Goal: Find specific page/section: Find specific page/section

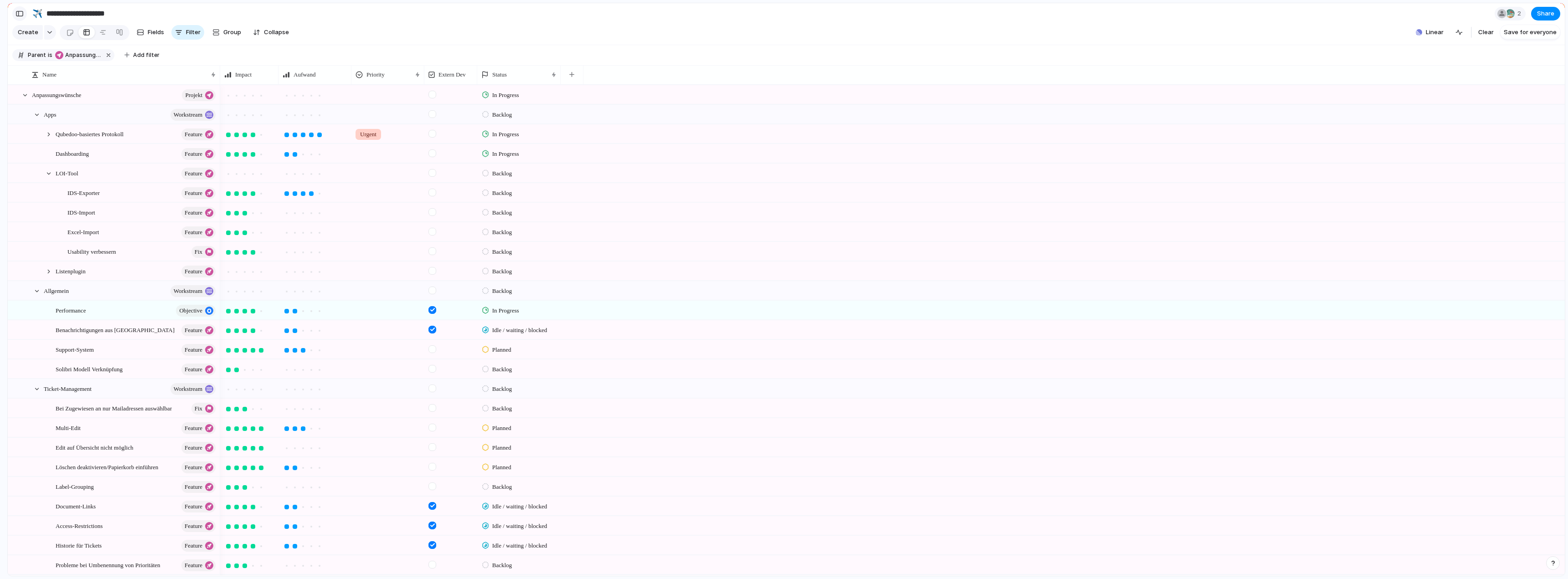
click at [12, 15] on section "**********" at bounding box center [785, 12] width 1557 height 20
click at [18, 15] on div "button" at bounding box center [19, 13] width 9 height 7
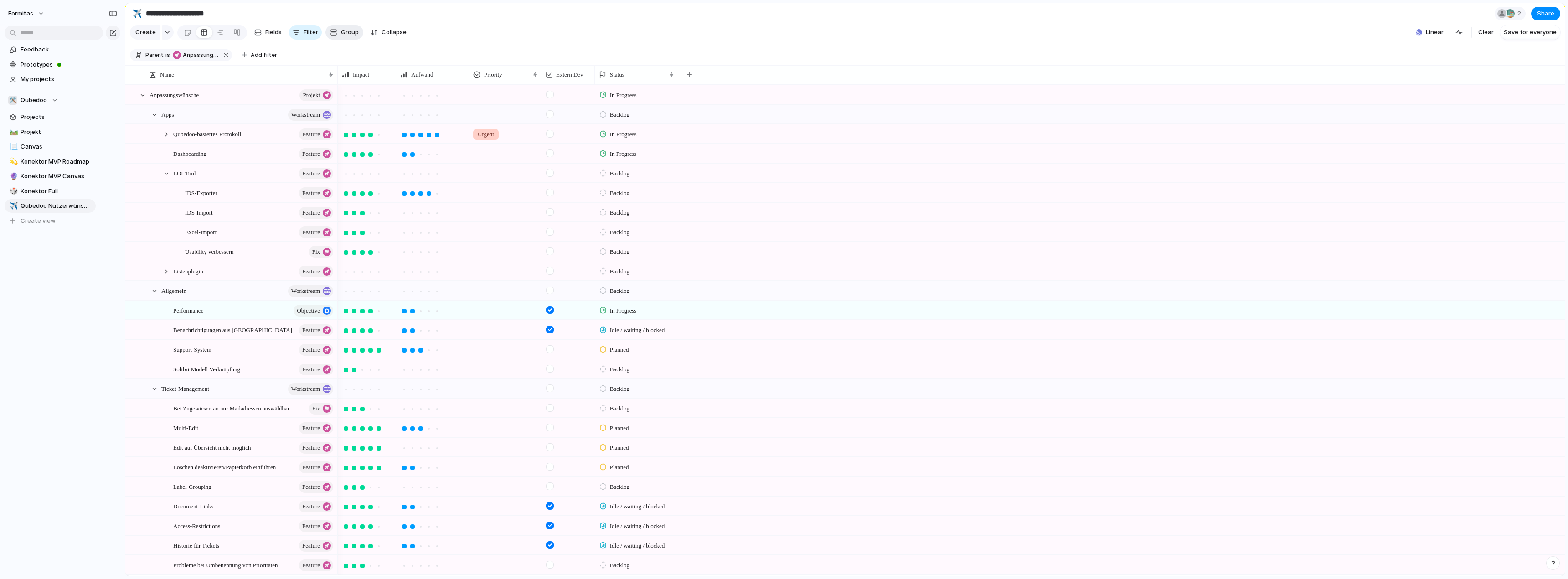
click at [351, 36] on span "Group" at bounding box center [349, 32] width 18 height 10
click at [346, 19] on div "Impact Priority Aufwand Extern Dev Customer Owner Status Design ready Theme Fre…" at bounding box center [784, 289] width 1568 height 579
click at [213, 38] on link at bounding box center [220, 31] width 16 height 14
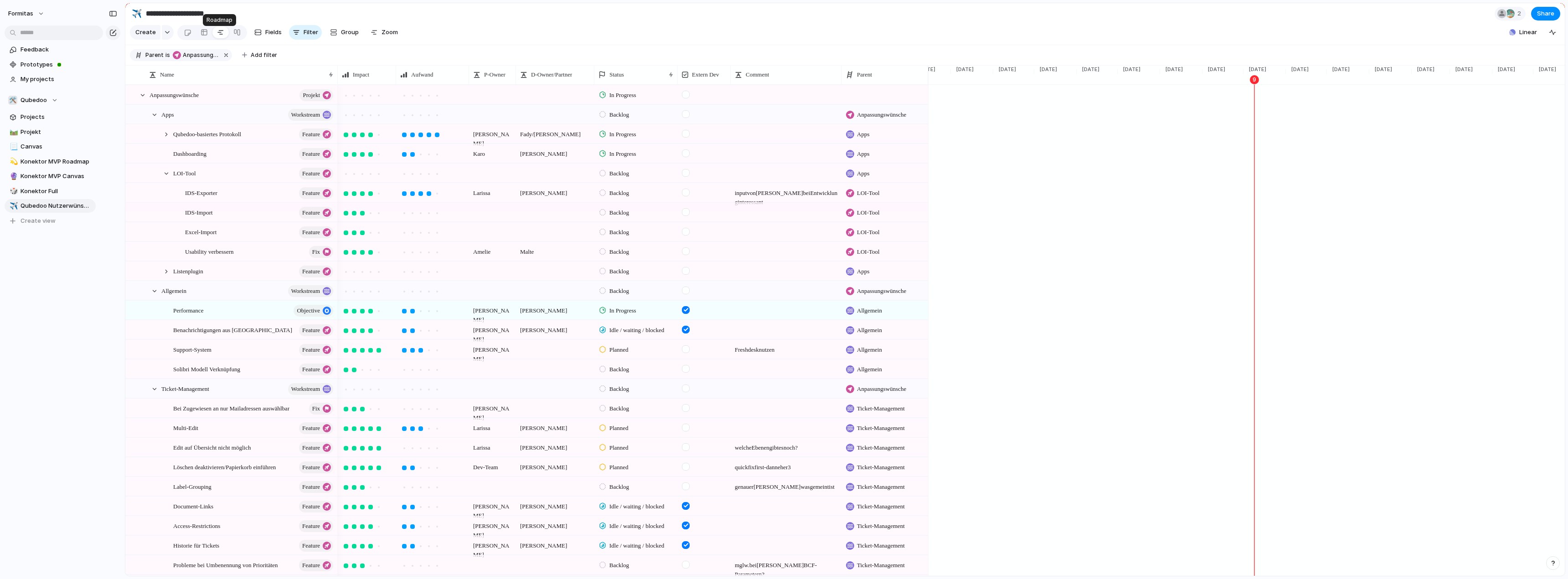
scroll to position [0, 1183]
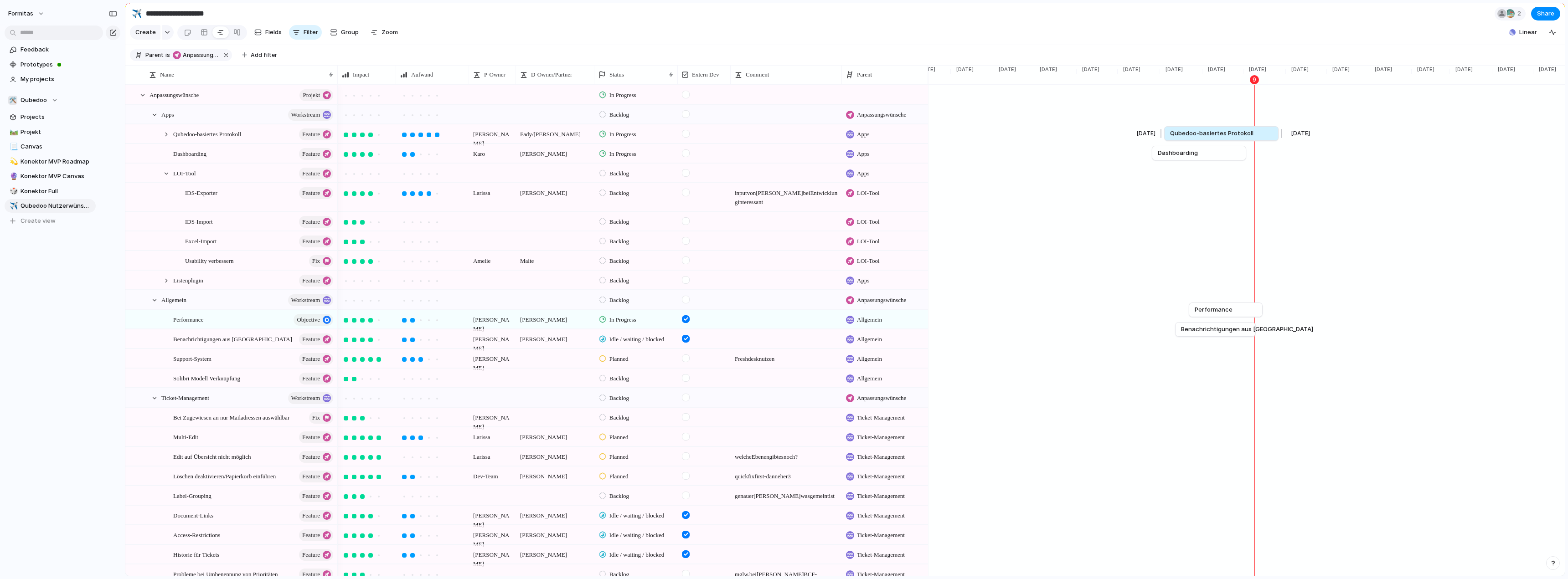
drag, startPoint x: 1252, startPoint y: 142, endPoint x: 1275, endPoint y: 144, distance: 23.1
click at [986, 141] on div at bounding box center [1280, 133] width 10 height 14
drag, startPoint x: 1244, startPoint y: 159, endPoint x: 1310, endPoint y: 163, distance: 66.1
click at [986, 160] on div at bounding box center [1314, 153] width 10 height 14
drag, startPoint x: 1261, startPoint y: 321, endPoint x: 1276, endPoint y: 323, distance: 15.1
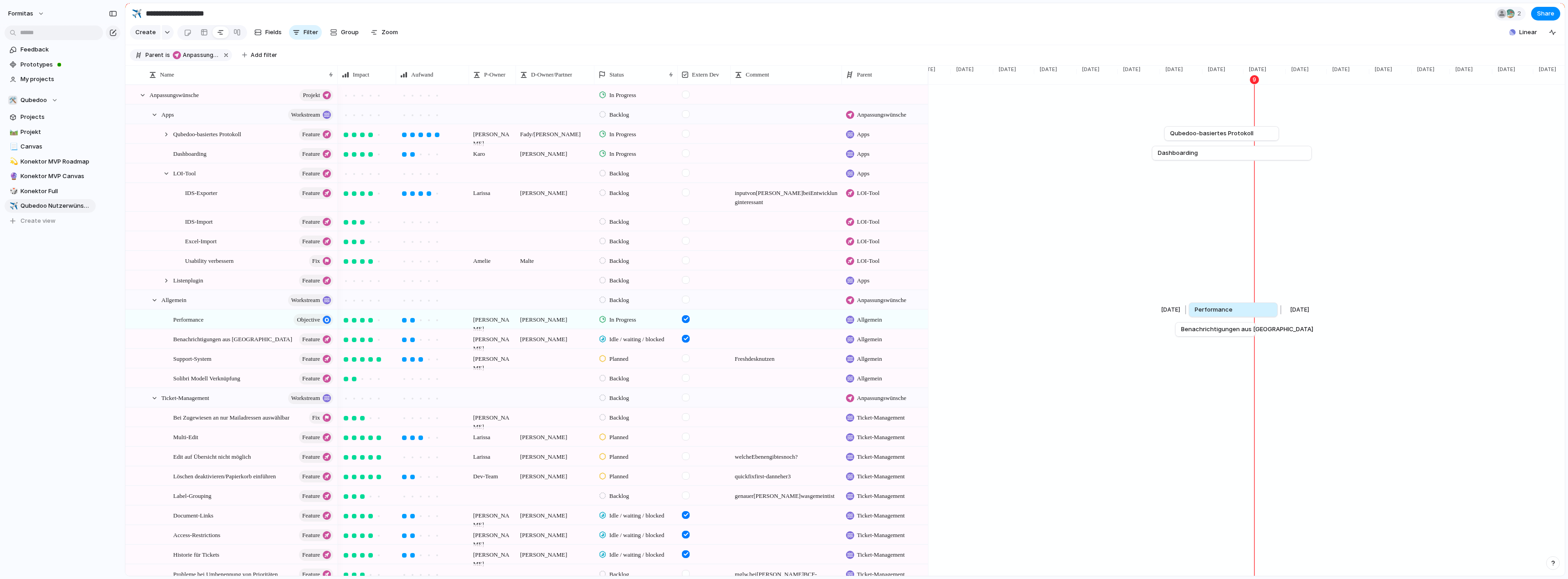
click at [986, 317] on div at bounding box center [1279, 309] width 10 height 14
drag, startPoint x: 1258, startPoint y: 338, endPoint x: 1279, endPoint y: 334, distance: 21.4
click at [986, 334] on div at bounding box center [1277, 329] width 10 height 14
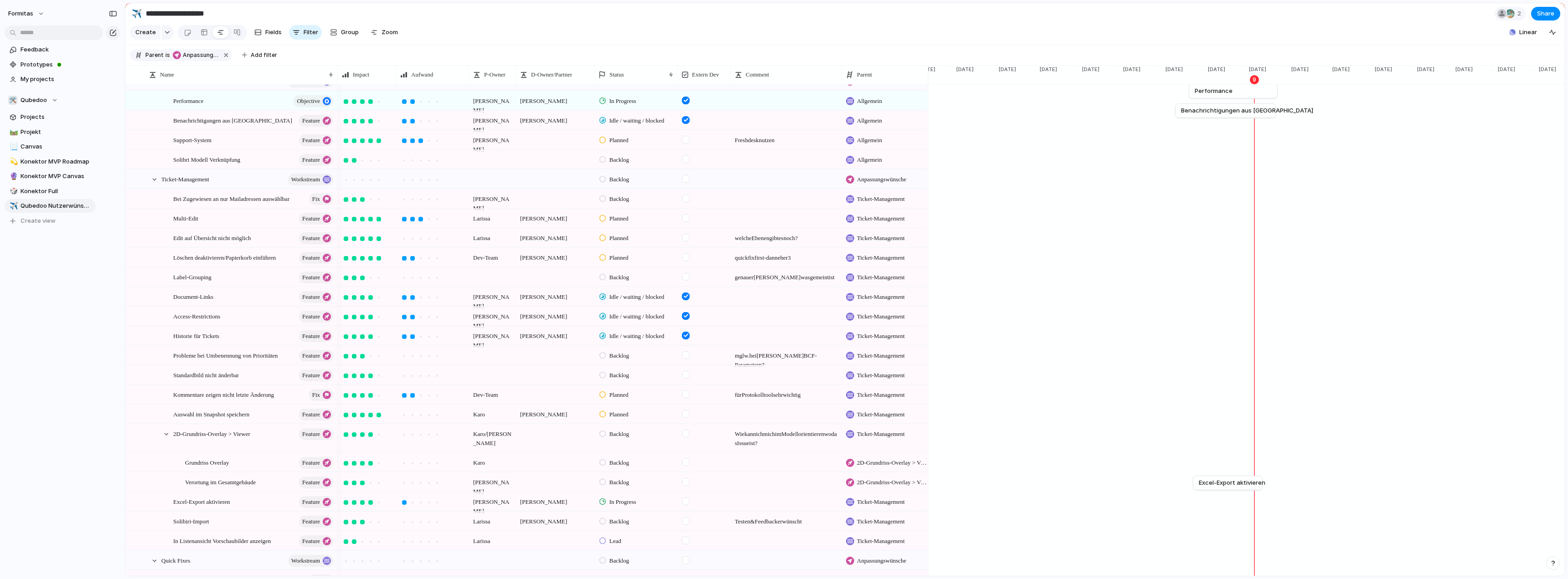
scroll to position [228, 0]
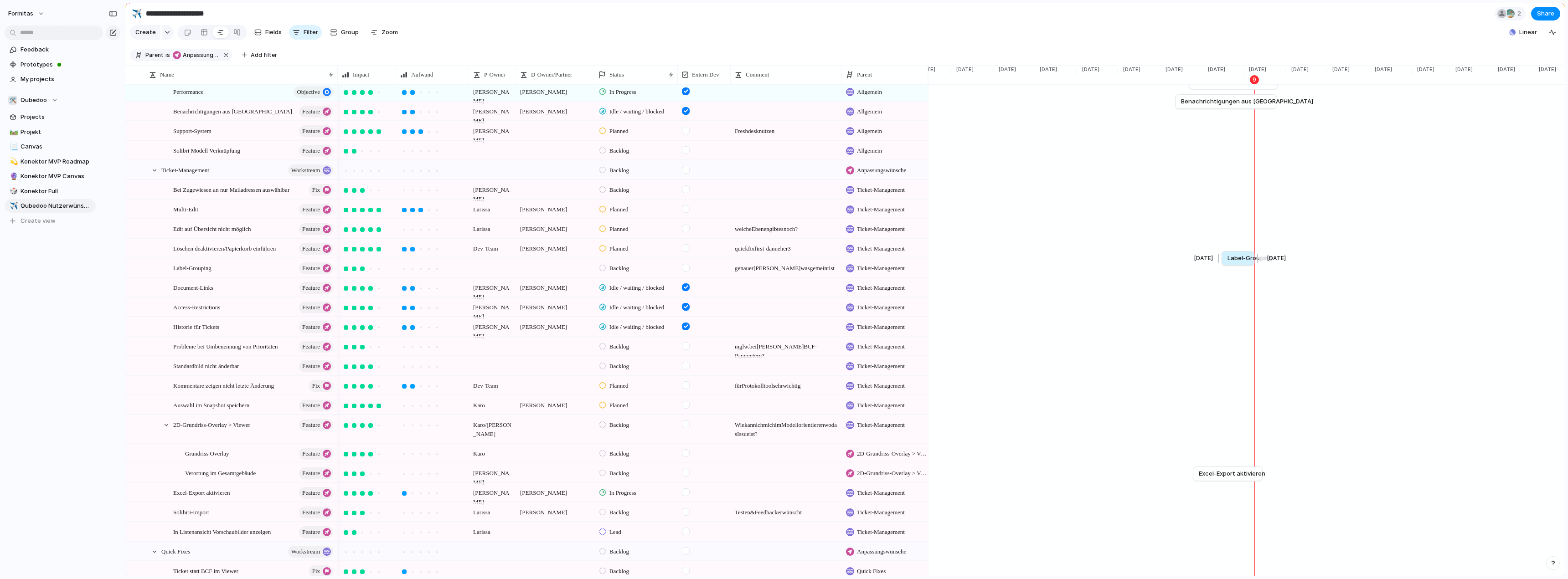
drag, startPoint x: 1222, startPoint y: 264, endPoint x: 1254, endPoint y: 264, distance: 32.0
drag, startPoint x: 1242, startPoint y: 265, endPoint x: 1240, endPoint y: 247, distance: 18.1
click at [986, 247] on div "[DATE] Qubedoo-basiertes Protokoll Oct [DATE] Dashboarding Nov [DATE] Performan…" at bounding box center [1245, 405] width 637 height 1097
click at [986, 263] on span "Label-Grouping" at bounding box center [1248, 258] width 45 height 10
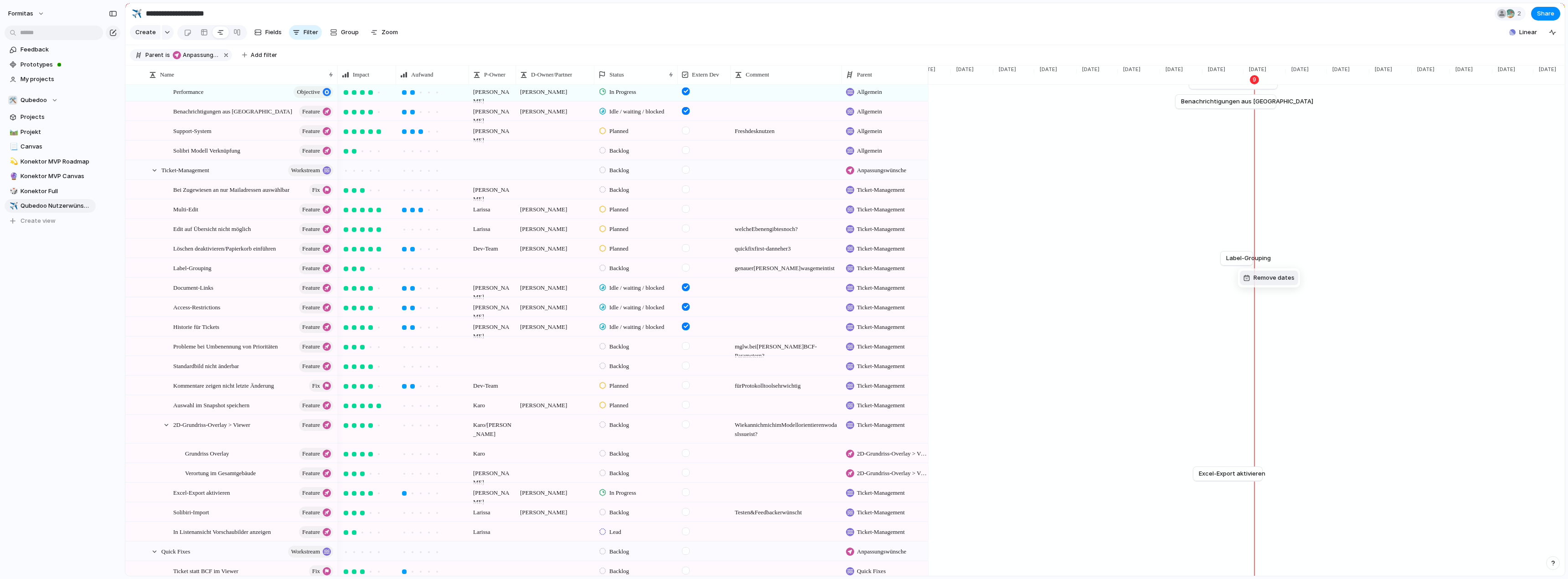
click at [986, 275] on div at bounding box center [1246, 278] width 7 height 7
click at [986, 238] on div at bounding box center [1263, 238] width 7 height 7
click at [986, 205] on div at bounding box center [1224, 199] width 10 height 14
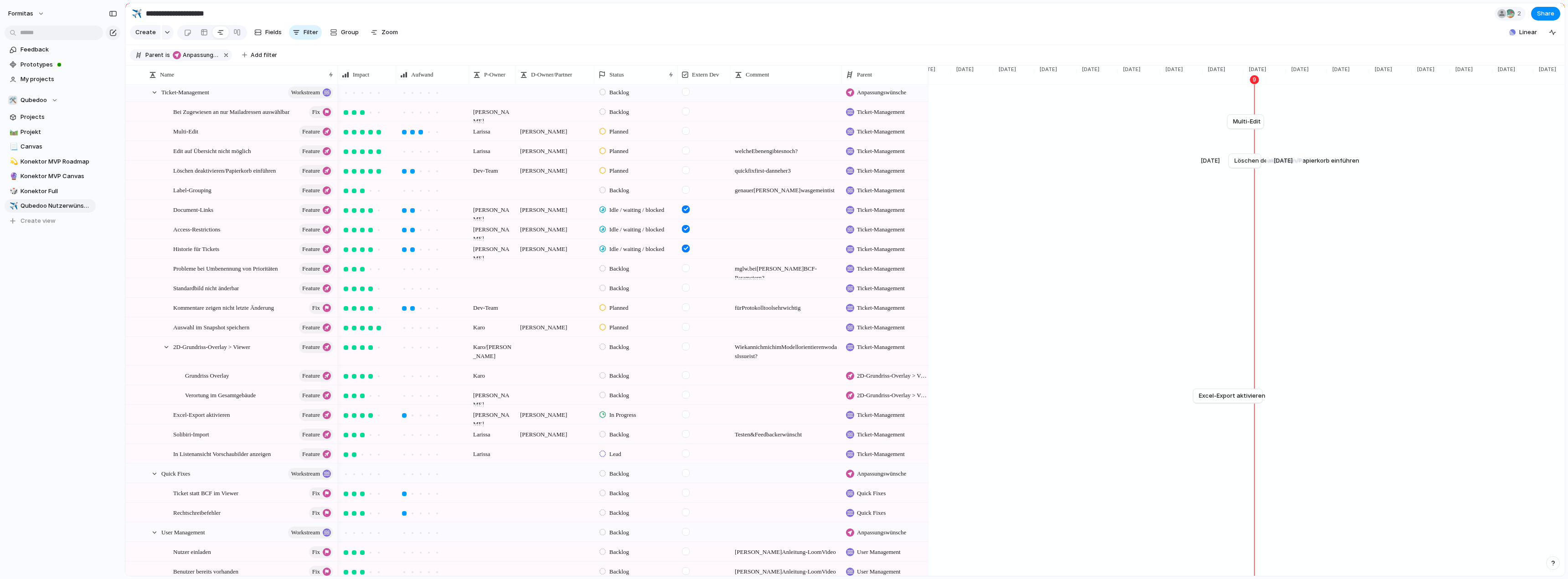
scroll to position [319, 0]
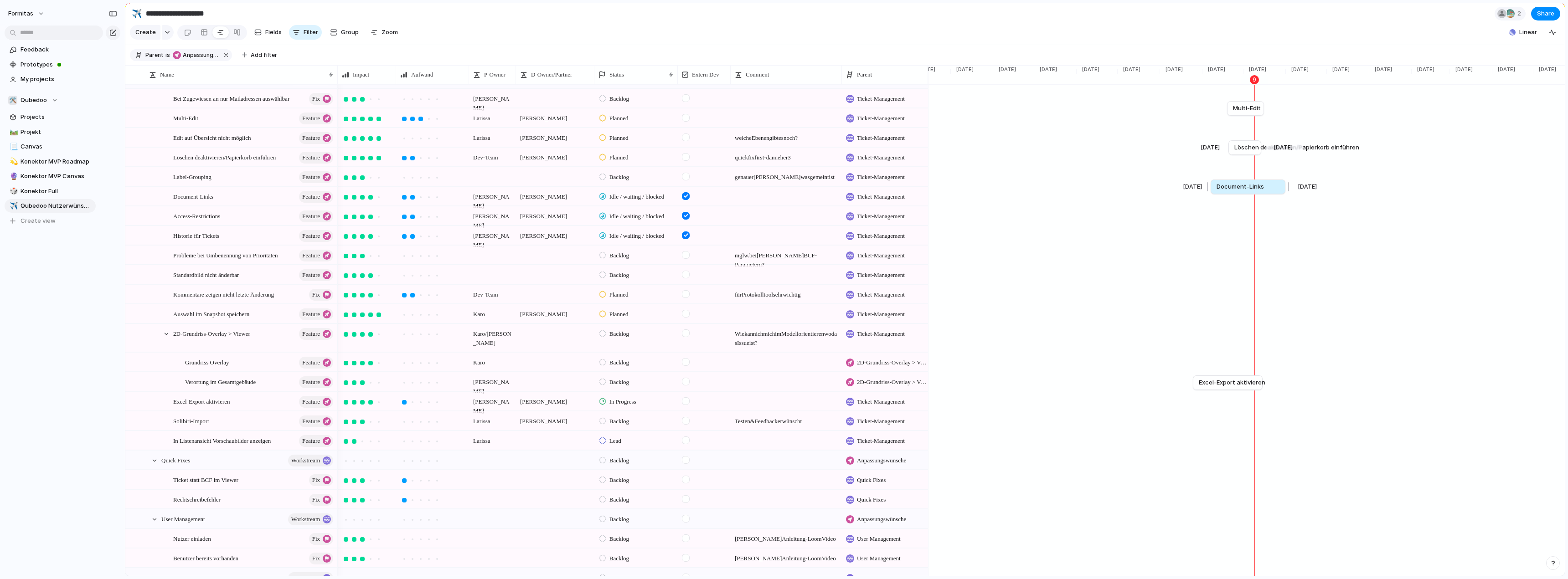
drag, startPoint x: 1243, startPoint y: 192, endPoint x: 1285, endPoint y: 187, distance: 42.3
click at [986, 187] on div at bounding box center [1286, 186] width 10 height 14
drag, startPoint x: 1244, startPoint y: 214, endPoint x: 1283, endPoint y: 210, distance: 39.2
click at [986, 210] on div at bounding box center [1286, 206] width 10 height 14
click at [986, 232] on div "Historie für Tickets [DATE]" at bounding box center [1265, 226] width 3040 height 20
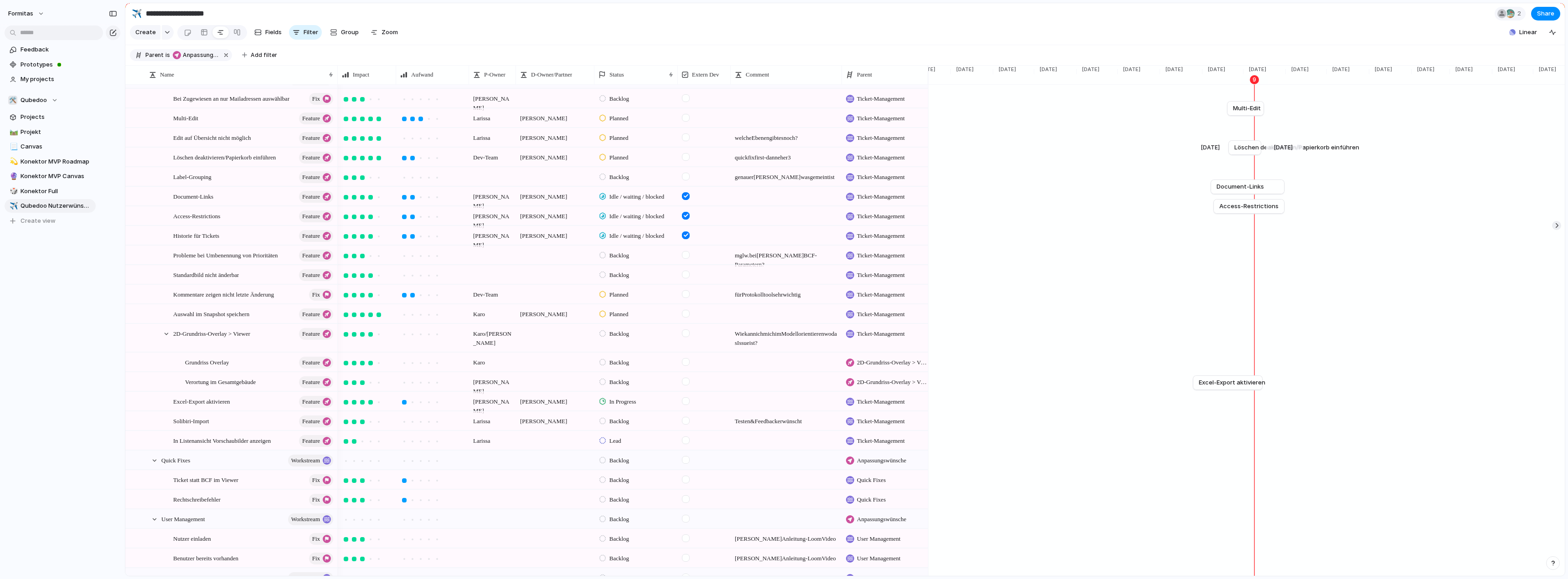
click at [986, 230] on div "Historie für Tickets [DATE]" at bounding box center [1265, 226] width 3040 height 20
click at [986, 230] on div at bounding box center [1557, 226] width 10 height 10
click at [986, 231] on span "Historie für Tickets" at bounding box center [1523, 226] width 55 height 10
click at [986, 253] on li "Remove dates" at bounding box center [1533, 247] width 58 height 14
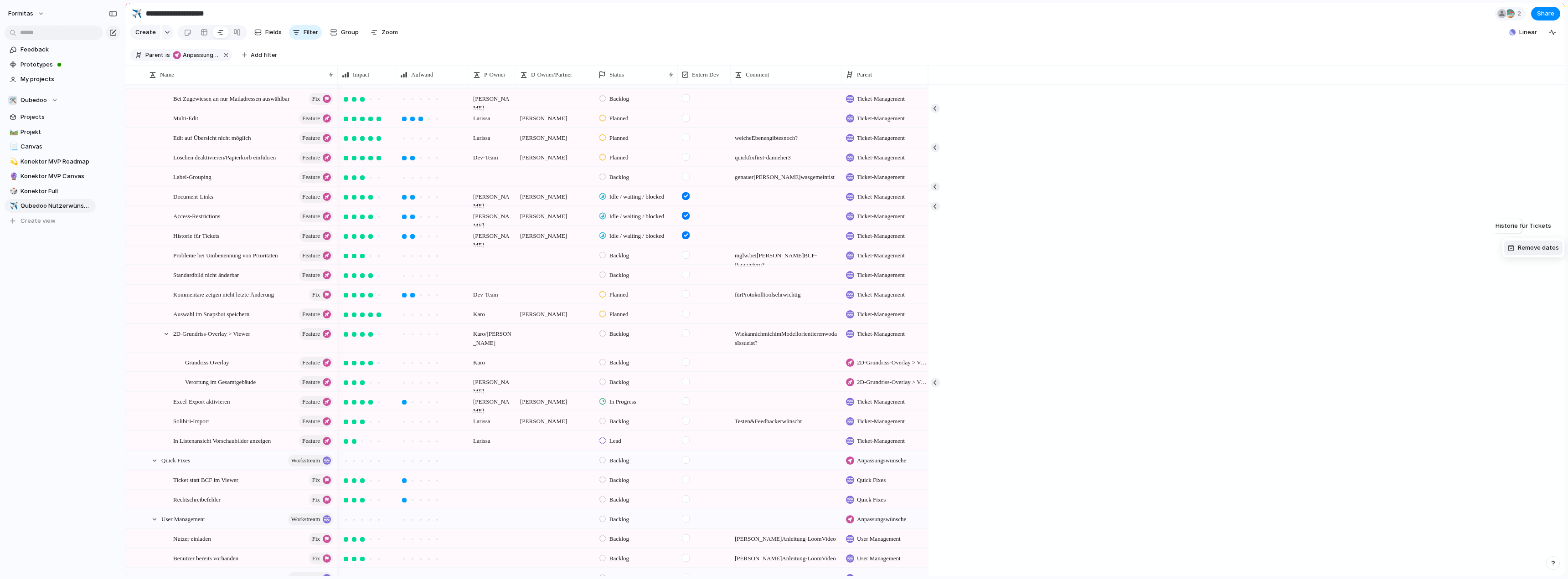
scroll to position [0, 5404]
click at [936, 211] on button "button" at bounding box center [935, 207] width 10 height 10
drag, startPoint x: 1214, startPoint y: 234, endPoint x: 1243, endPoint y: 234, distance: 29.0
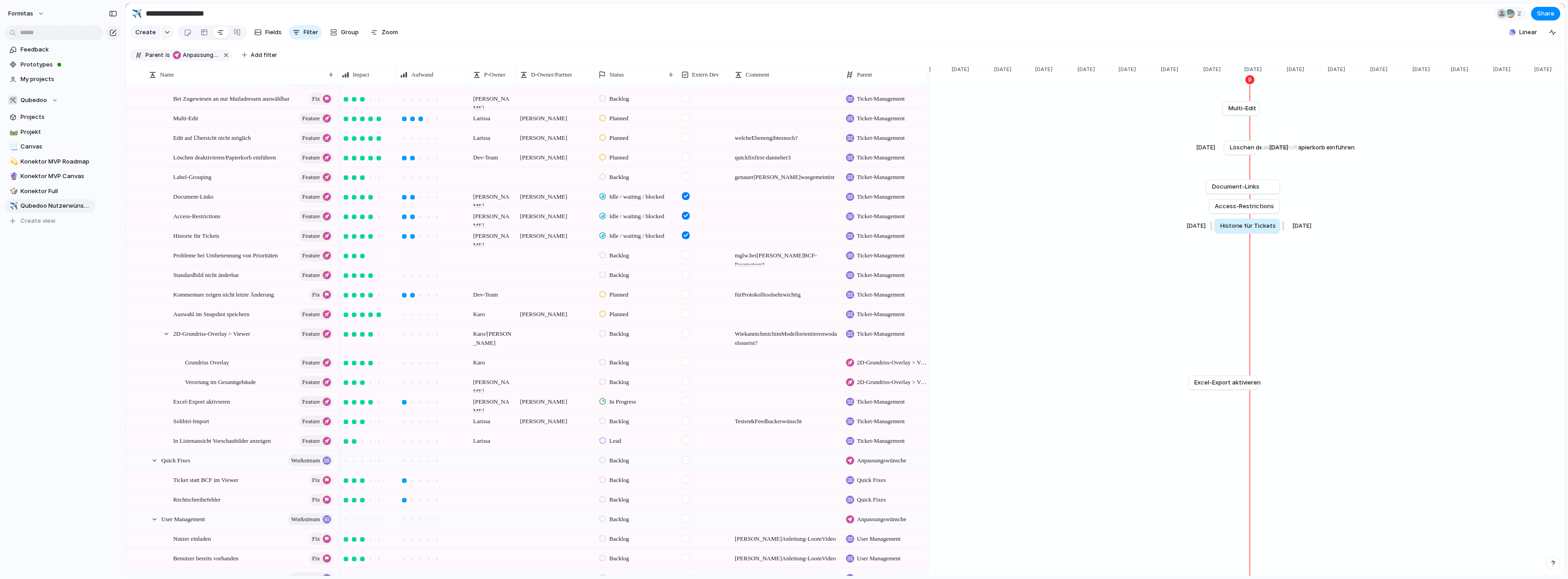
drag, startPoint x: 1245, startPoint y: 233, endPoint x: 1270, endPoint y: 232, distance: 25.0
click at [986, 229] on div at bounding box center [1281, 225] width 10 height 14
drag, startPoint x: 1213, startPoint y: 235, endPoint x: 1207, endPoint y: 235, distance: 6.0
click at [986, 234] on div at bounding box center [1205, 225] width 10 height 14
drag, startPoint x: 1279, startPoint y: 192, endPoint x: 1292, endPoint y: 194, distance: 13.2
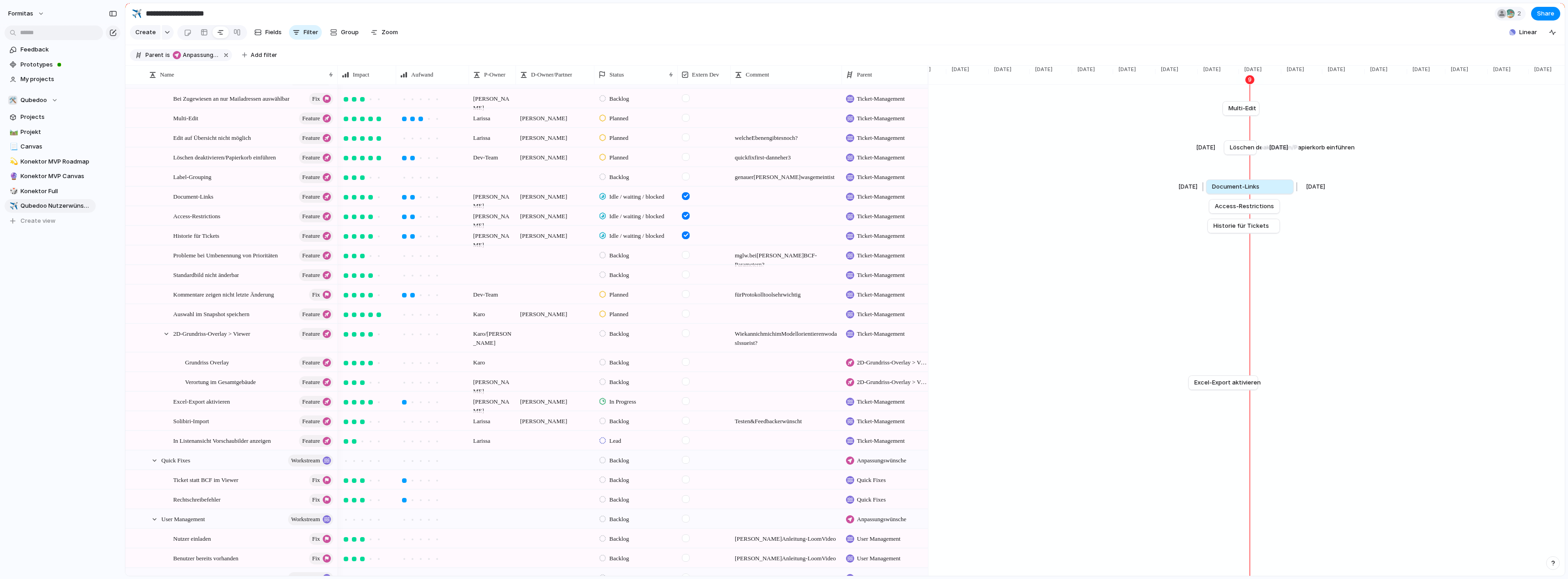
click at [986, 194] on div at bounding box center [1295, 186] width 10 height 14
drag, startPoint x: 1286, startPoint y: 213, endPoint x: 1292, endPoint y: 212, distance: 6.1
click at [986, 212] on div at bounding box center [1294, 206] width 10 height 14
drag, startPoint x: 1277, startPoint y: 233, endPoint x: 1291, endPoint y: 234, distance: 14.0
click at [986, 234] on div at bounding box center [1295, 225] width 10 height 14
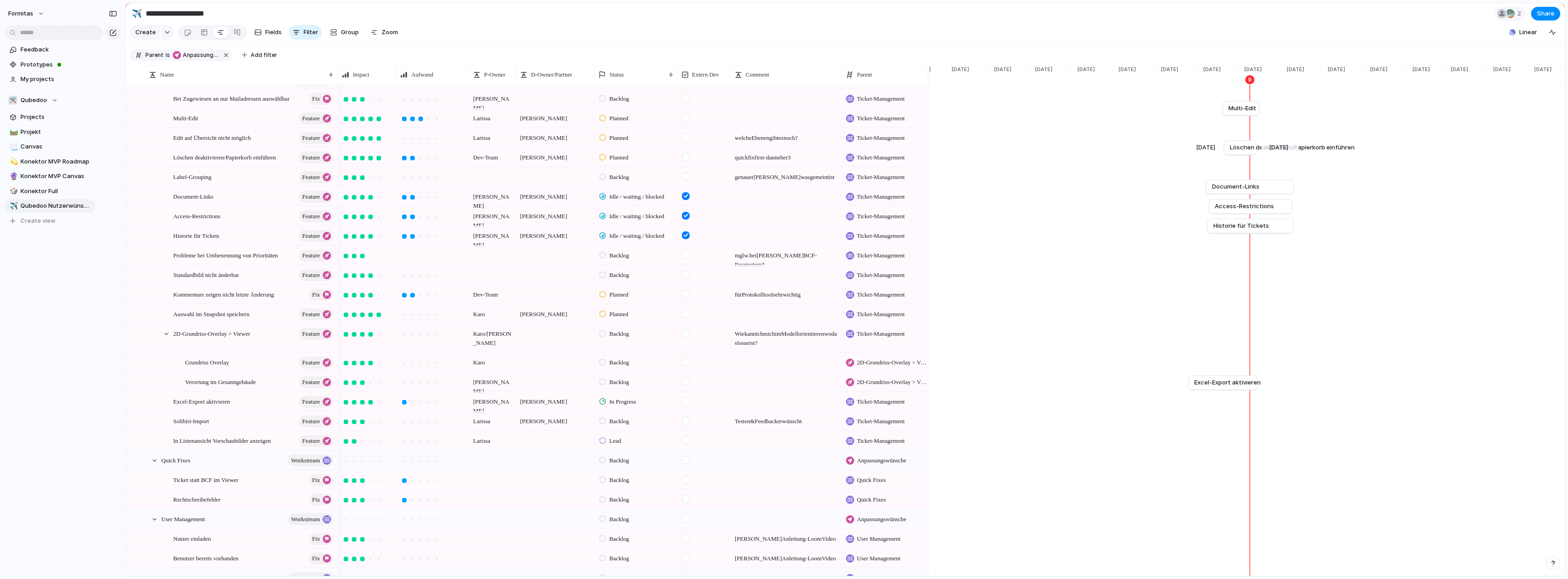
click at [763, 196] on div at bounding box center [786, 192] width 111 height 10
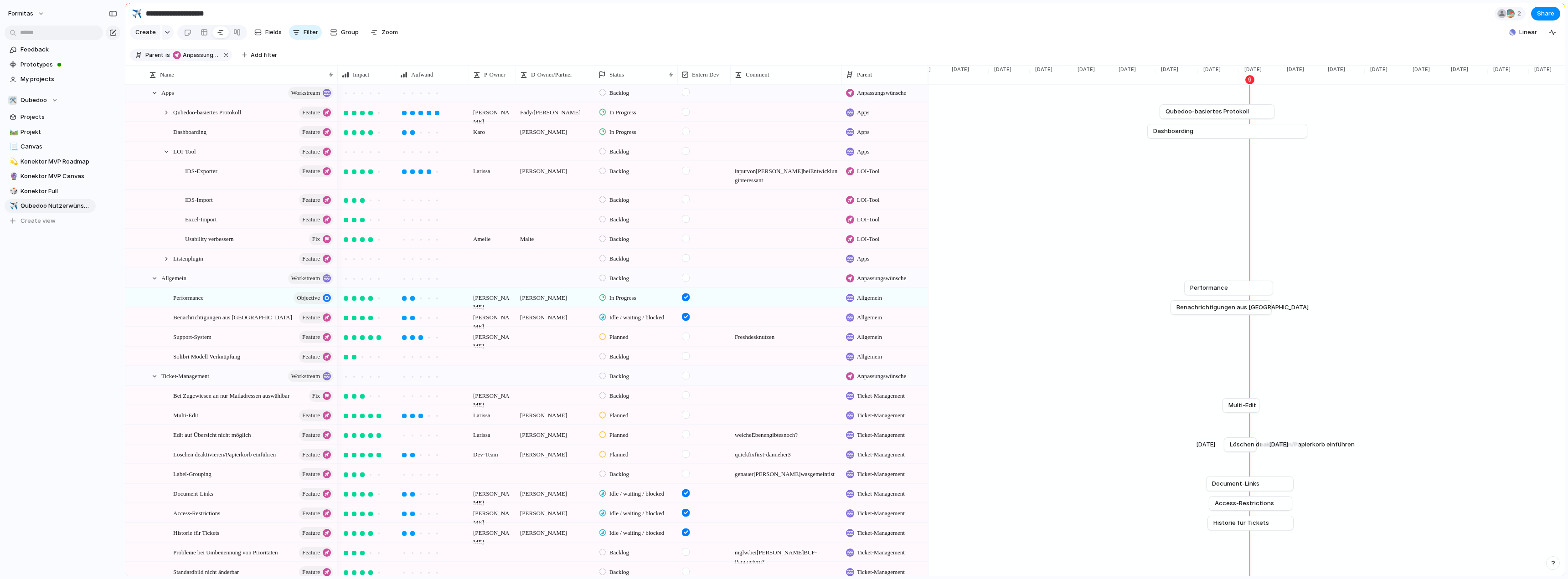
scroll to position [0, 0]
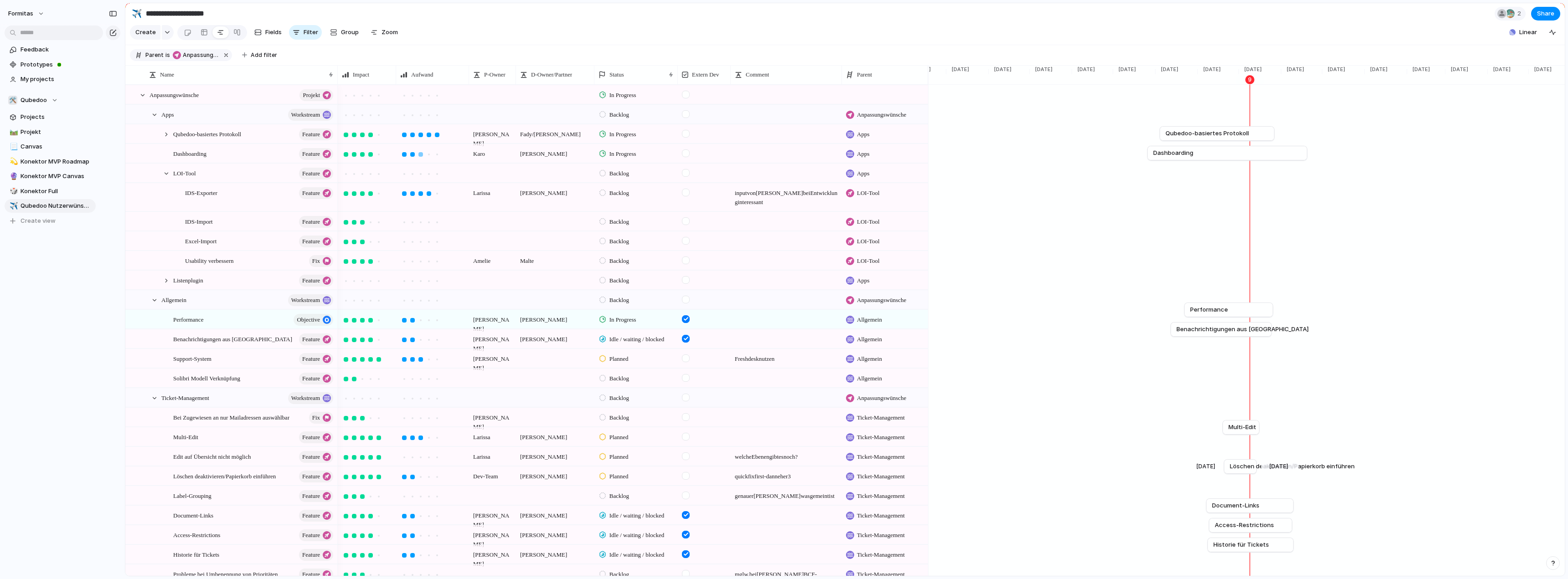
click at [423, 156] on div at bounding box center [420, 155] width 5 height 5
click at [643, 79] on div "Status" at bounding box center [632, 75] width 67 height 10
click at [638, 38] on div "Modify Hide Sort ascending Sort descending" at bounding box center [784, 289] width 1568 height 579
click at [256, 58] on span "Add filter" at bounding box center [264, 54] width 27 height 9
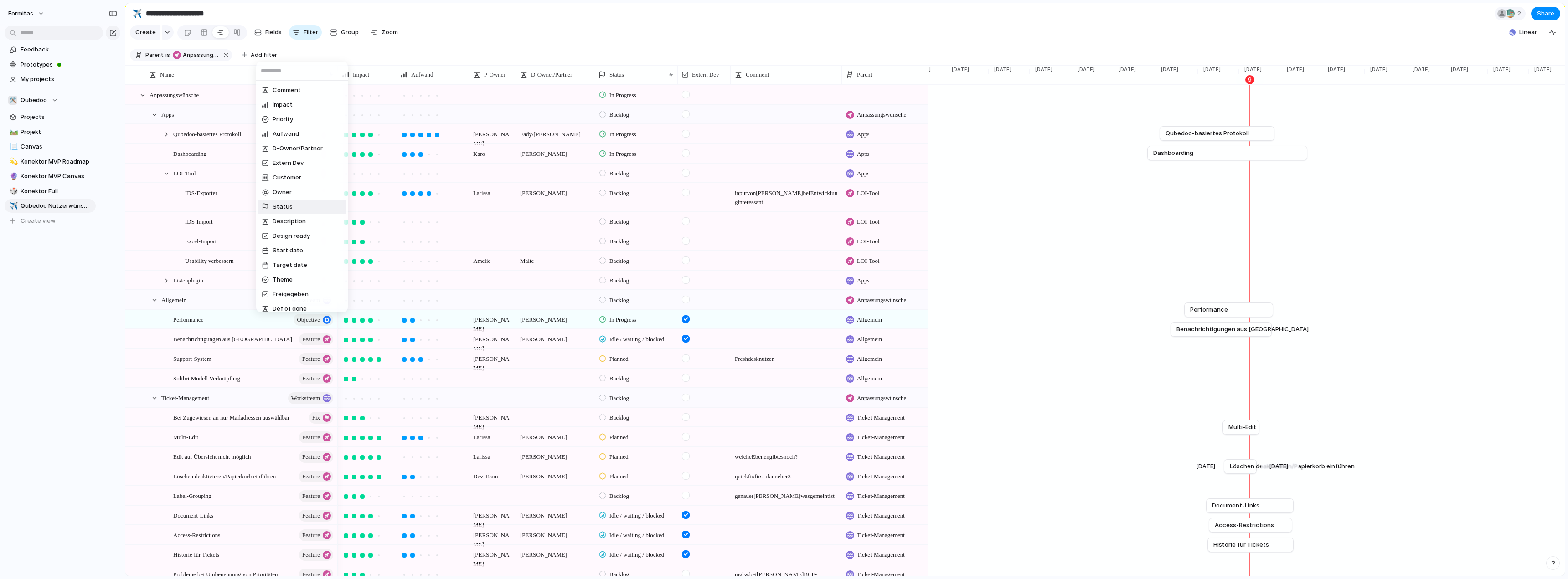
click at [305, 201] on li "Status" at bounding box center [302, 206] width 88 height 14
click at [292, 194] on div "In Progress" at bounding box center [287, 198] width 52 height 10
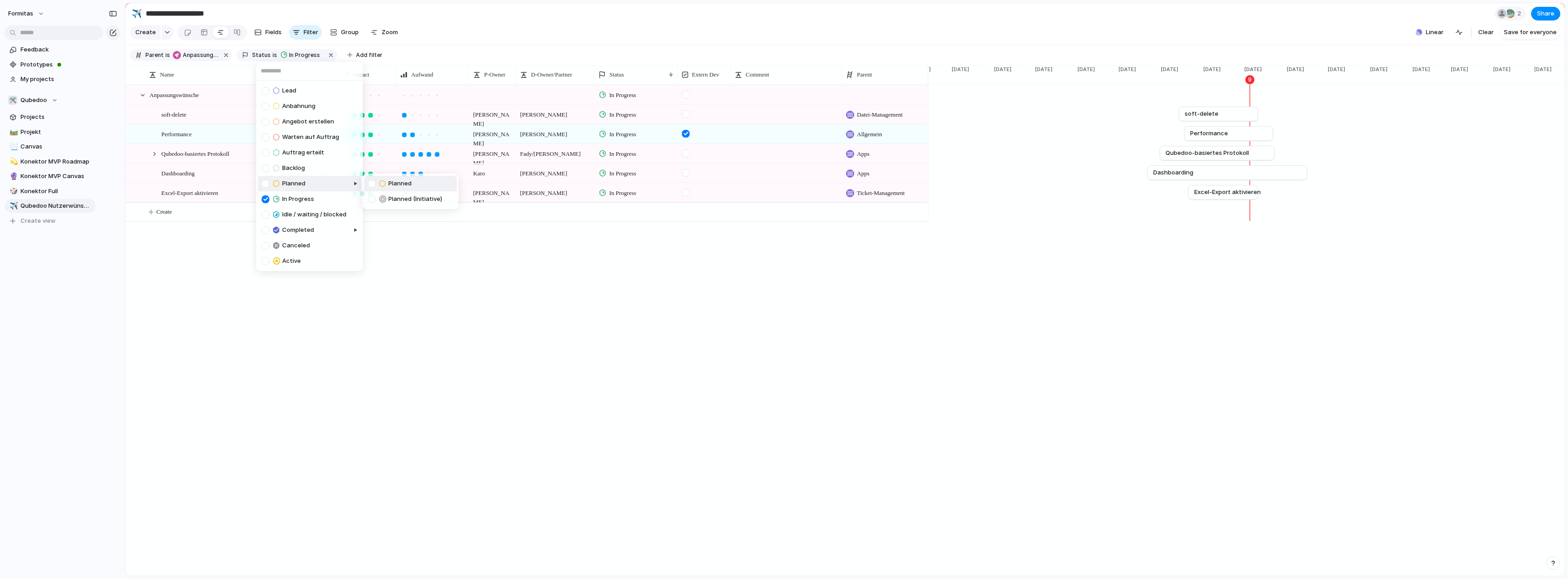
click at [291, 182] on div at bounding box center [326, 191] width 71 height 35
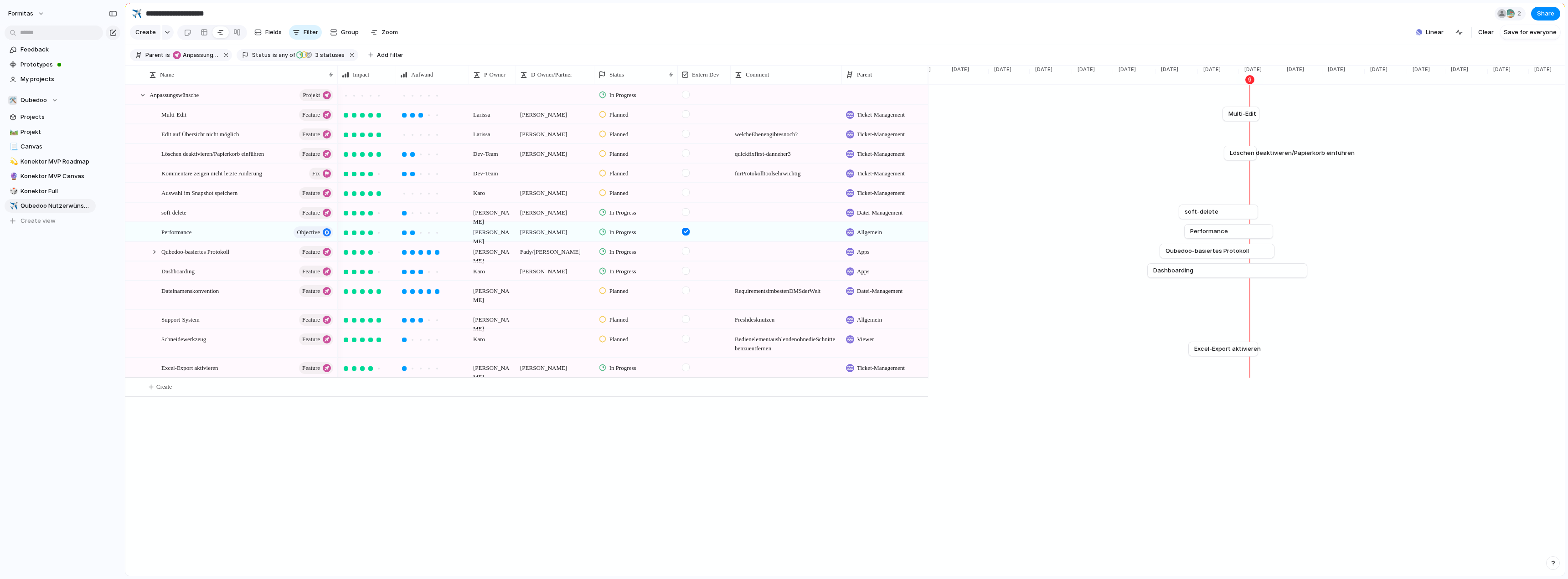
click at [446, 459] on div "Lead Anbahnung Angebot erstellen Warten auf Auftrag Auftrag erteilt Backlog Pla…" at bounding box center [784, 289] width 1568 height 579
click at [984, 459] on div "Press ENTER to sort Name Impact Aufwand P-Owner D-Owner/Partner Status Extern D…" at bounding box center [845, 321] width 1439 height 510
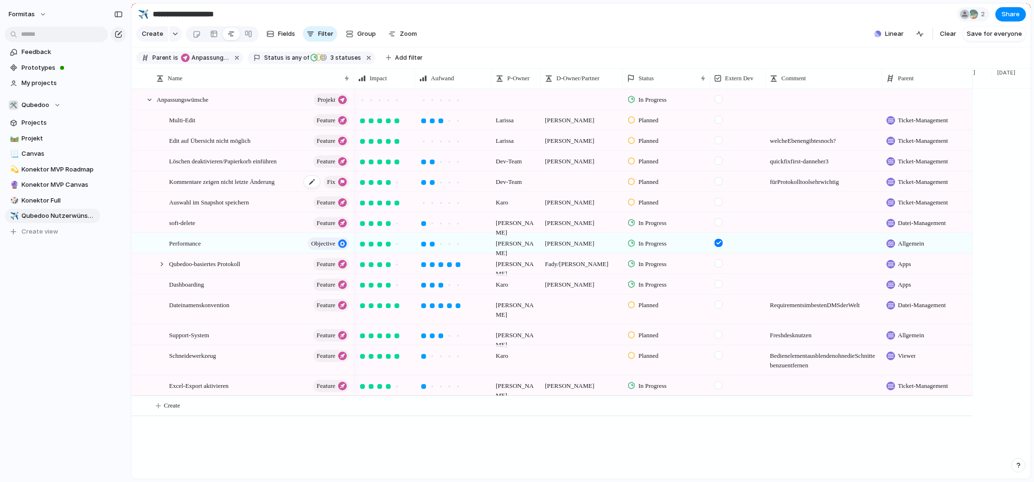
click at [191, 187] on span "Kommentare zeigen nicht letzte Änderung" at bounding box center [222, 181] width 106 height 11
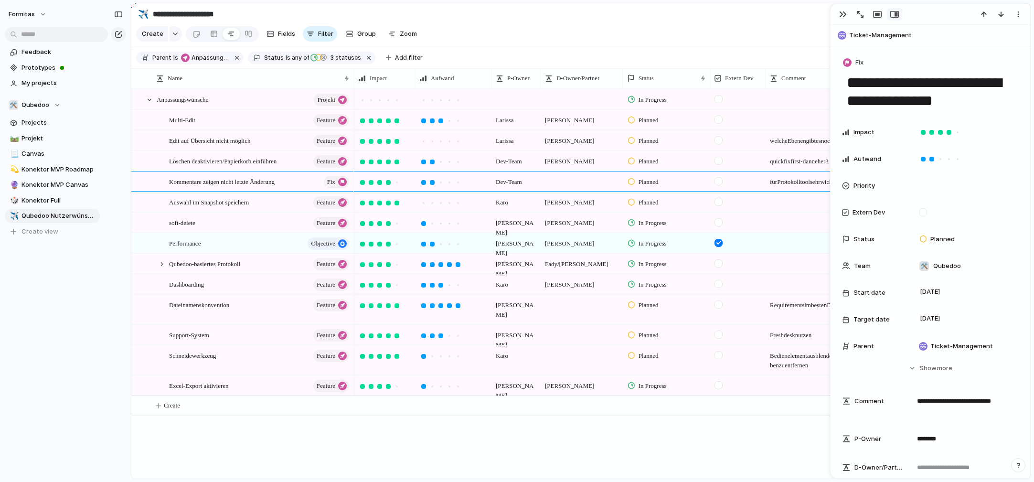
click at [64, 341] on div "Formitas Feedback Prototypes My projects 🛠️ Qubedoo Projects 🛤️ Projekt 📃 Canva…" at bounding box center [52, 241] width 105 height 482
